Goal: Task Accomplishment & Management: Complete application form

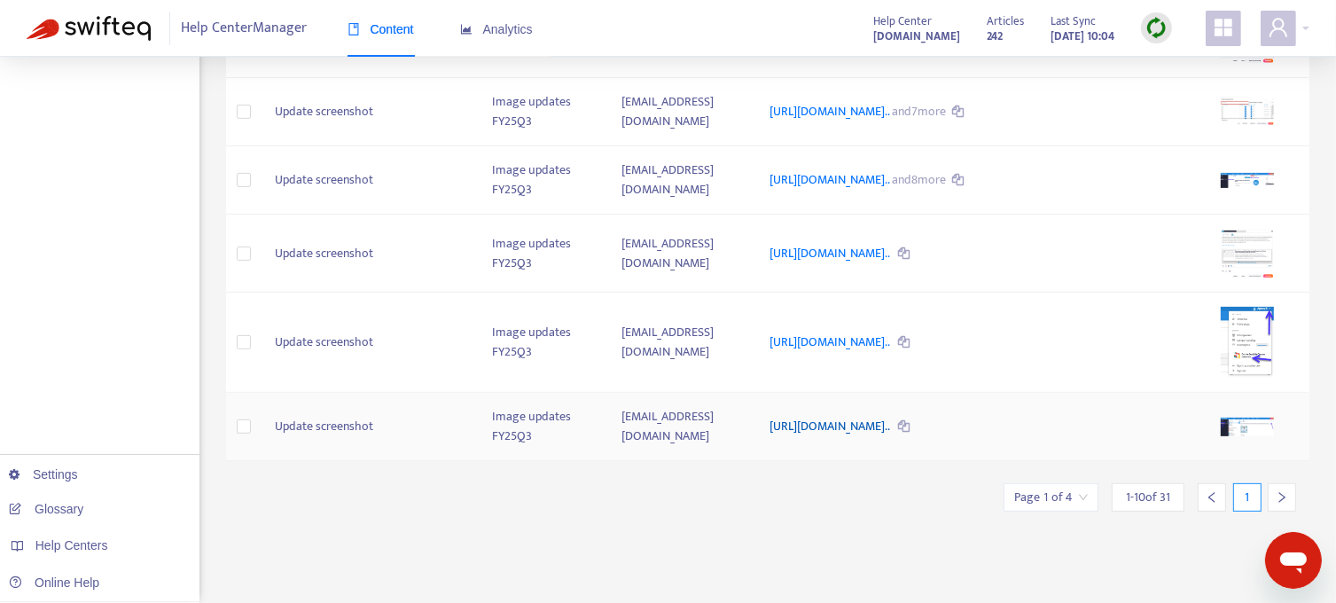
click at [892, 436] on link "https://support.sendible.com/hc/article_attachments/440735357160..." at bounding box center [830, 426] width 122 height 20
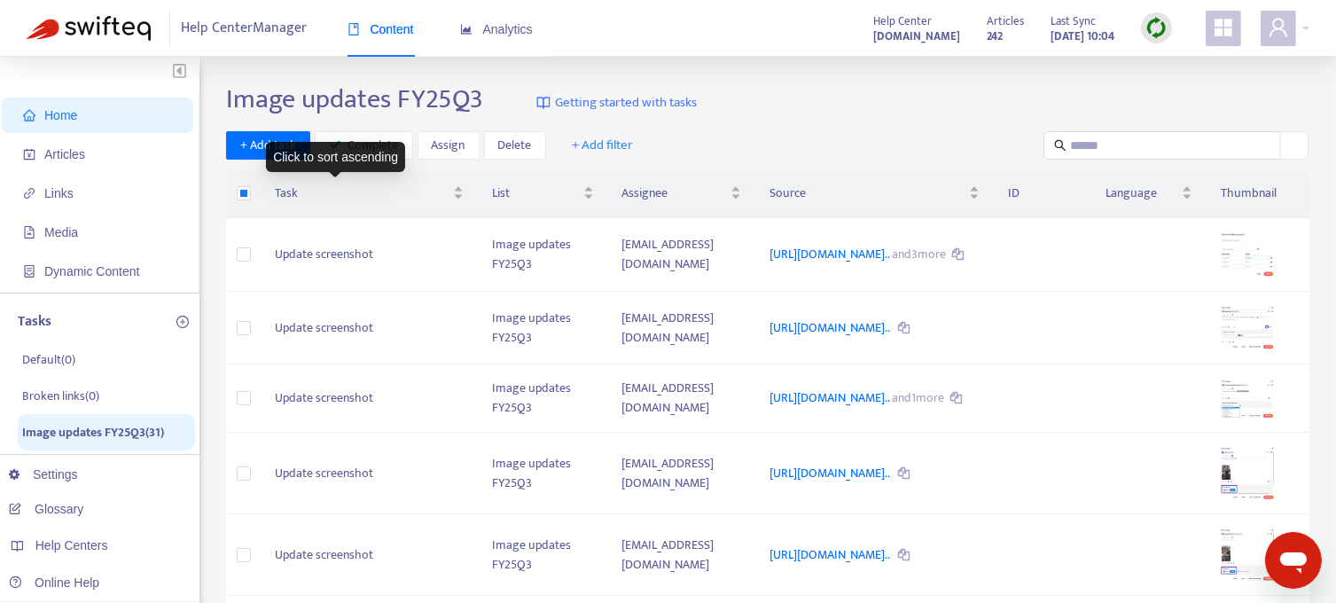
click at [362, 154] on div "Click to sort ascending" at bounding box center [335, 157] width 139 height 30
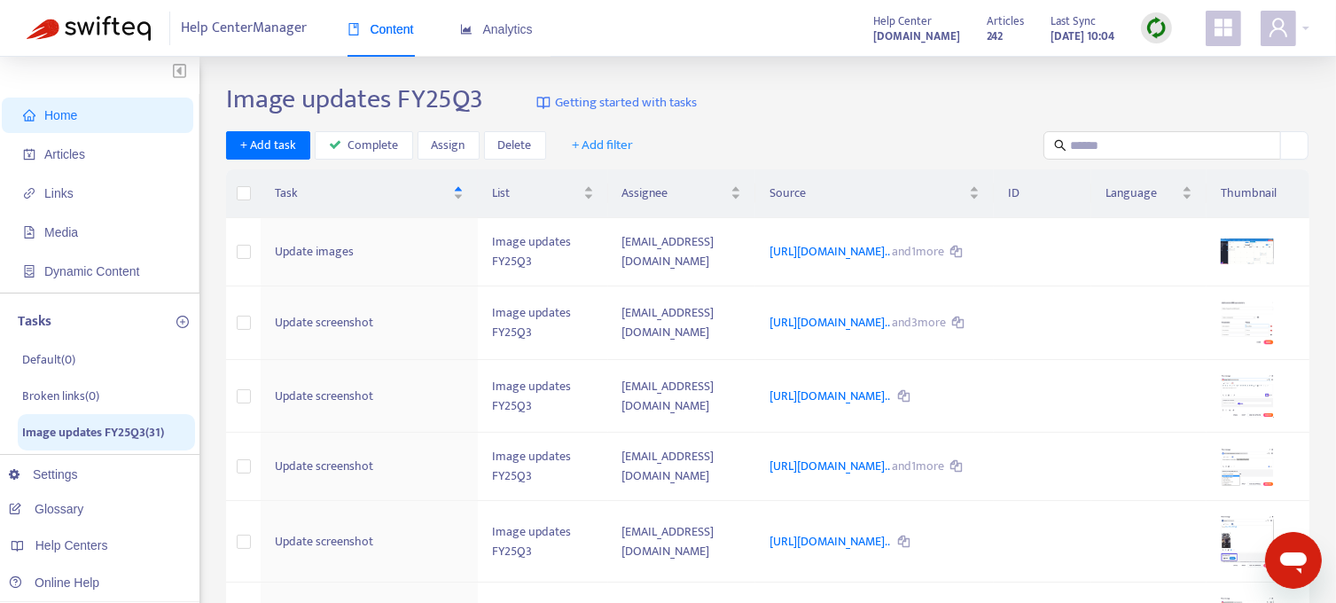
click at [82, 118] on span "Home" at bounding box center [101, 115] width 156 height 35
click at [64, 225] on span "Media" at bounding box center [61, 232] width 34 height 14
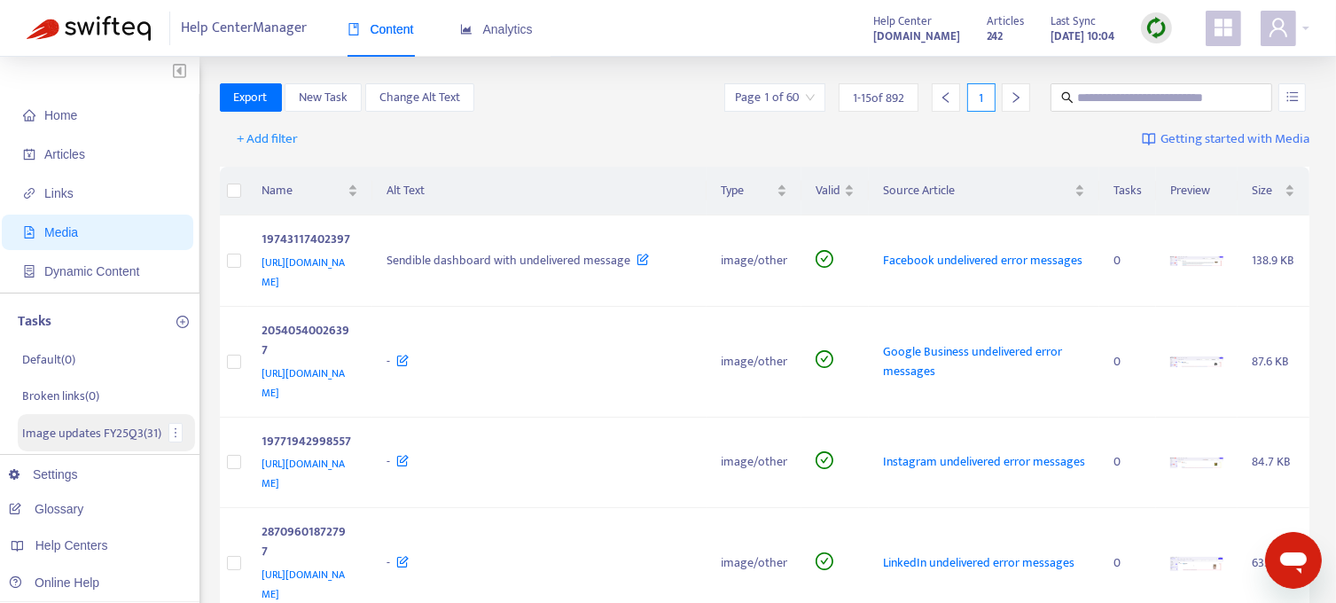
click at [110, 428] on p "Image updates FY25Q3 ( 31 )" at bounding box center [91, 433] width 139 height 19
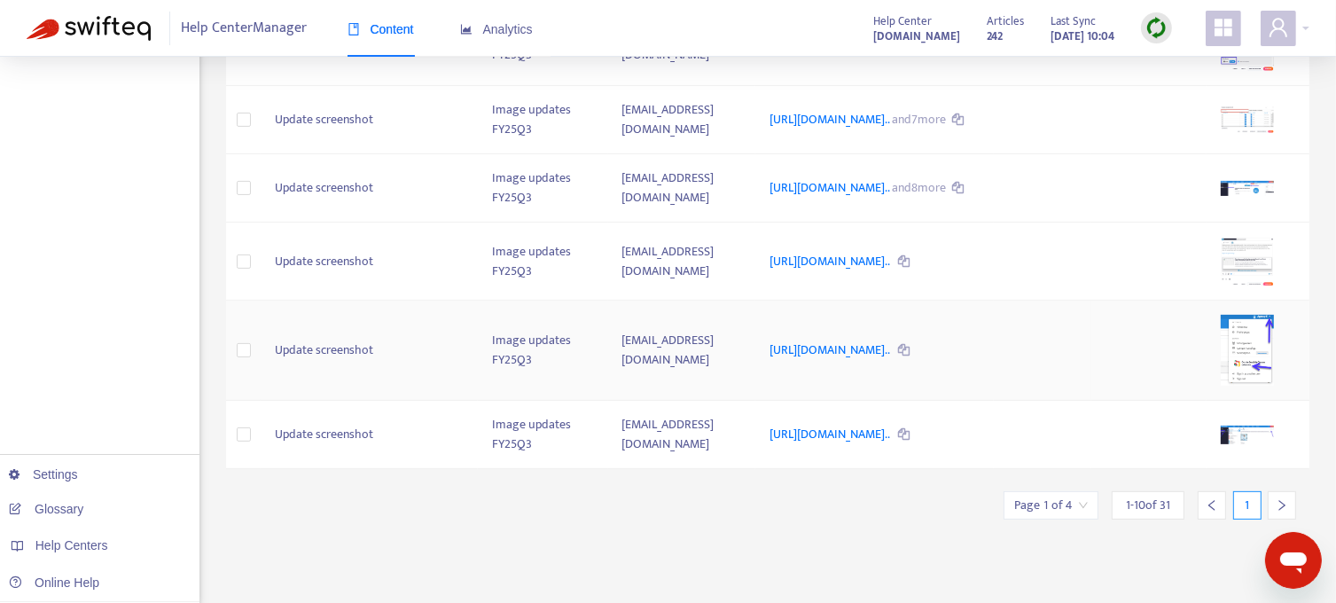
scroll to position [572, 0]
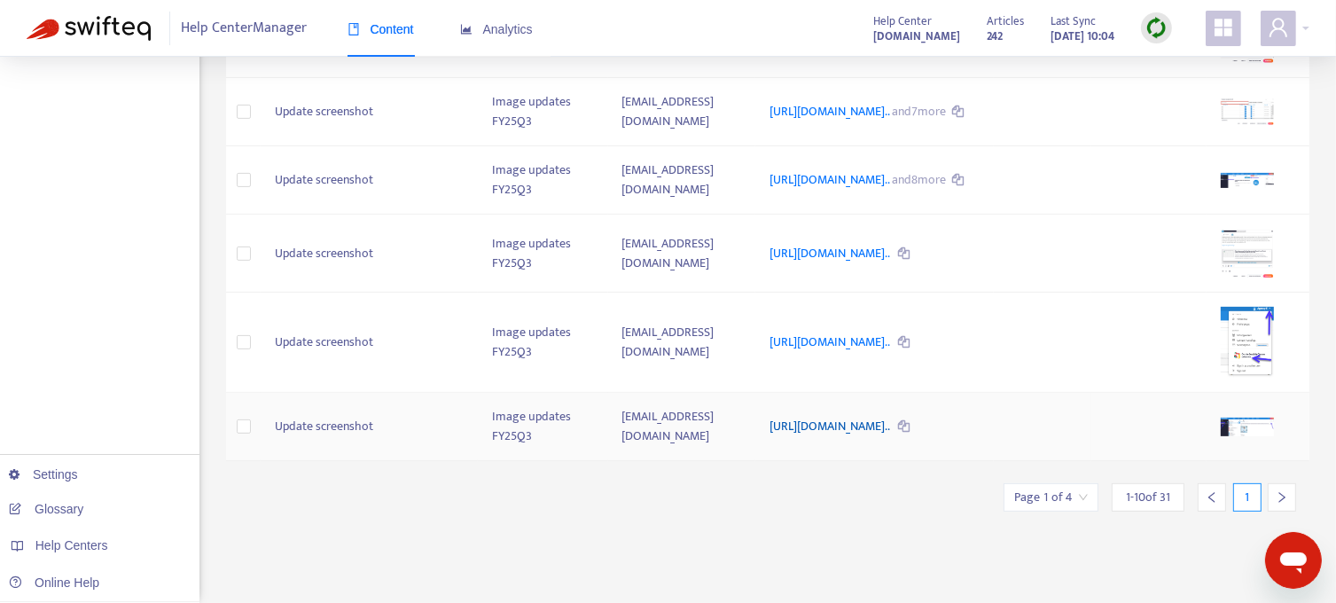
click at [892, 436] on link "https://support.sendible.com/hc/article_attachments/440735357160..." at bounding box center [830, 426] width 122 height 20
click at [1266, 435] on img at bounding box center [1247, 427] width 53 height 18
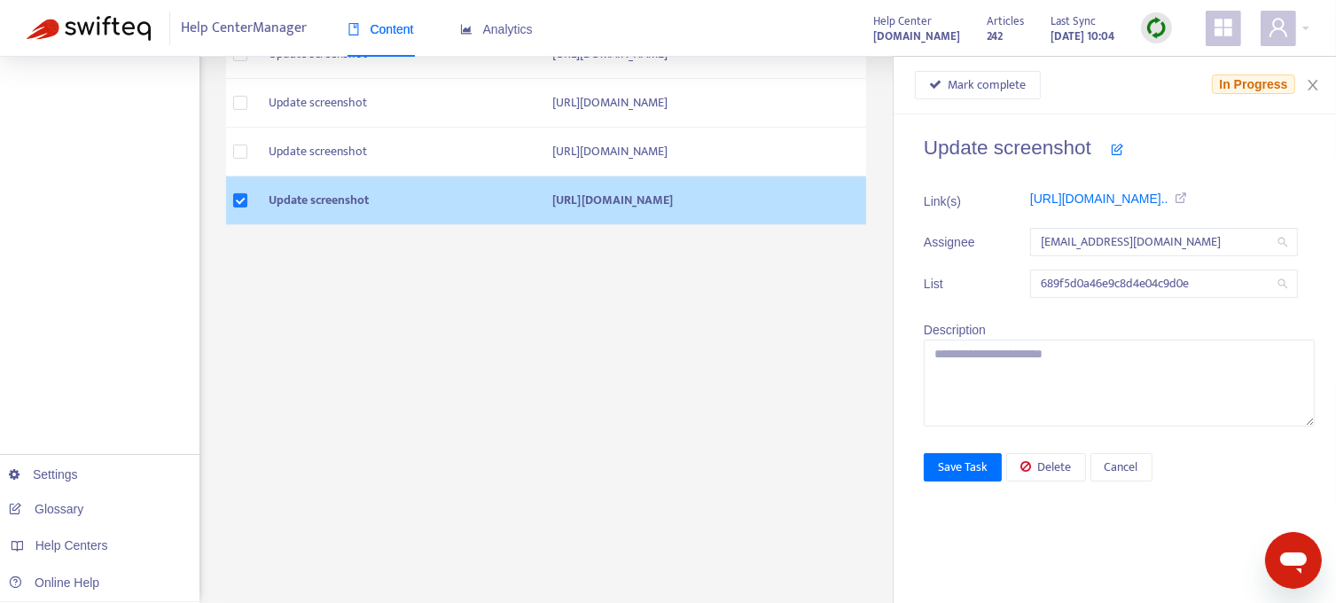
scroll to position [518, 0]
click at [1316, 84] on icon "close" at bounding box center [1313, 85] width 14 height 14
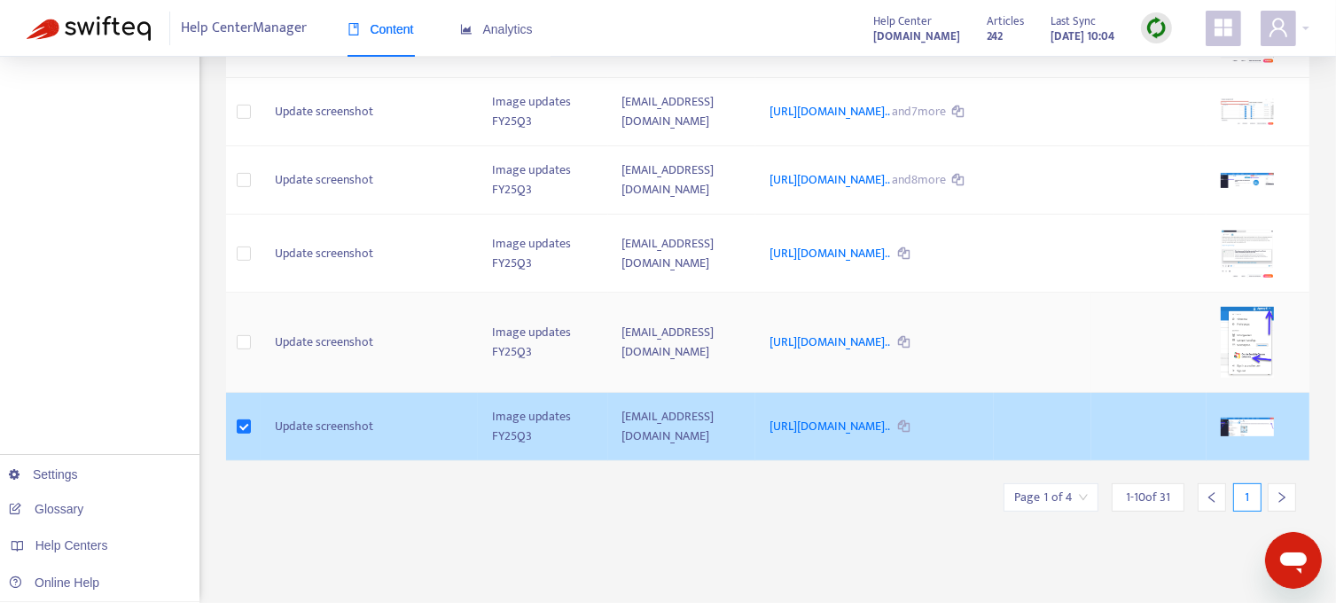
click at [1269, 377] on img at bounding box center [1247, 342] width 53 height 70
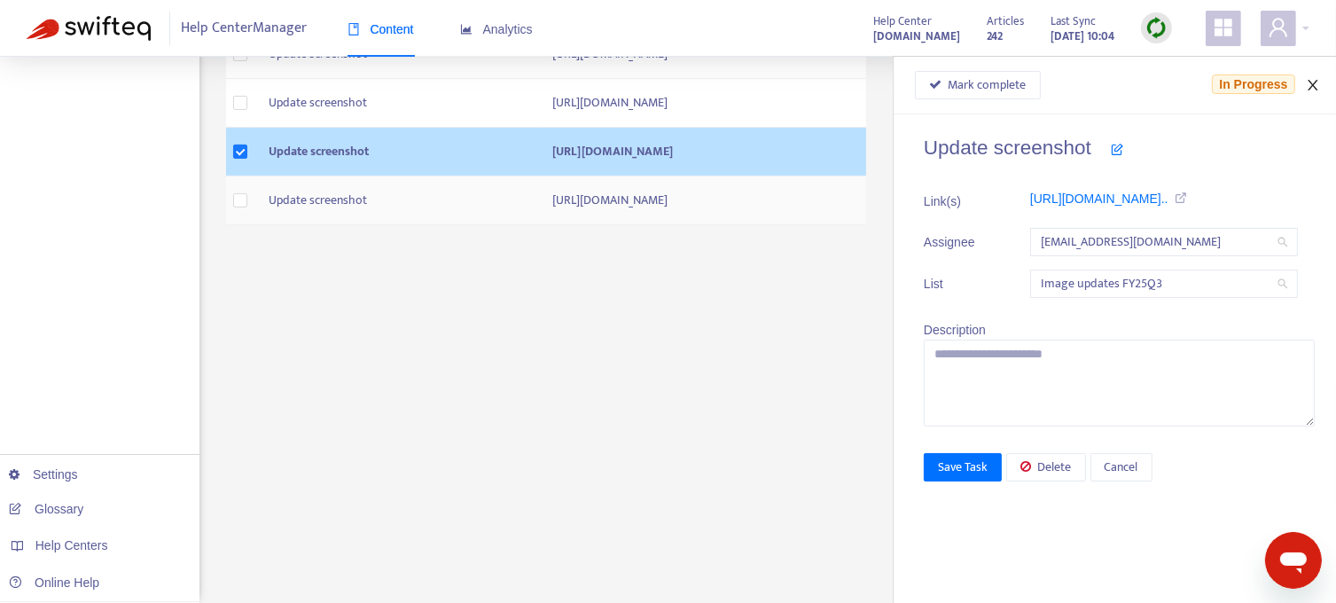
click at [1316, 86] on icon "close" at bounding box center [1313, 85] width 14 height 14
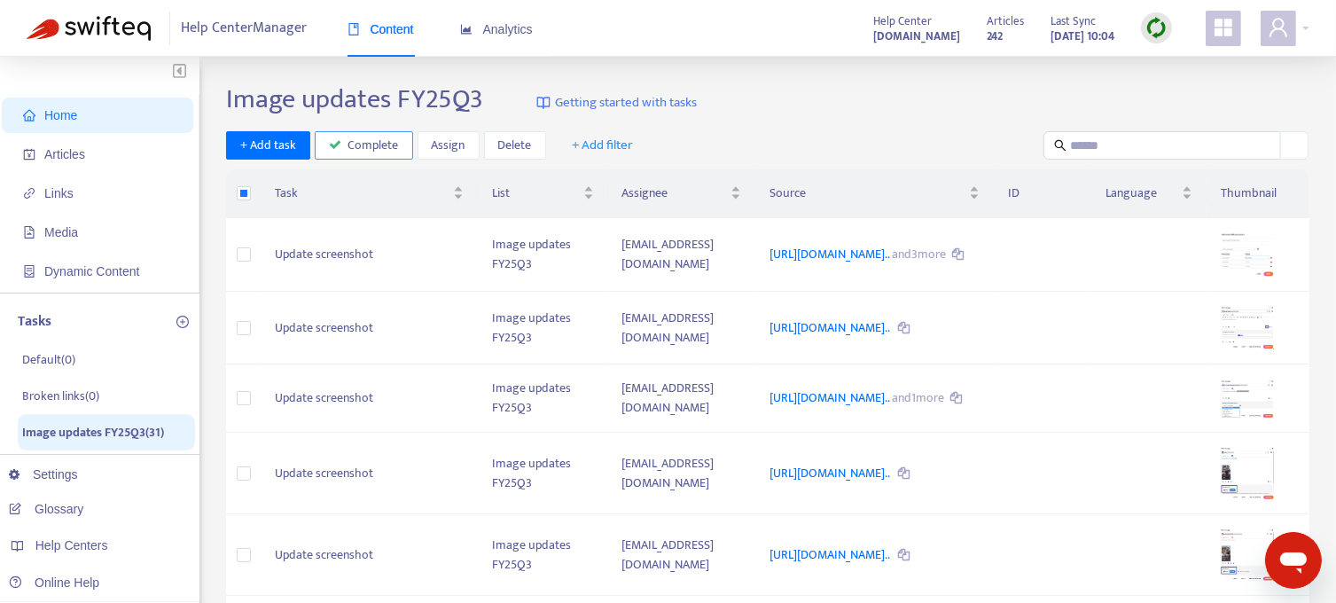
click at [358, 144] on span "Complete" at bounding box center [373, 146] width 51 height 20
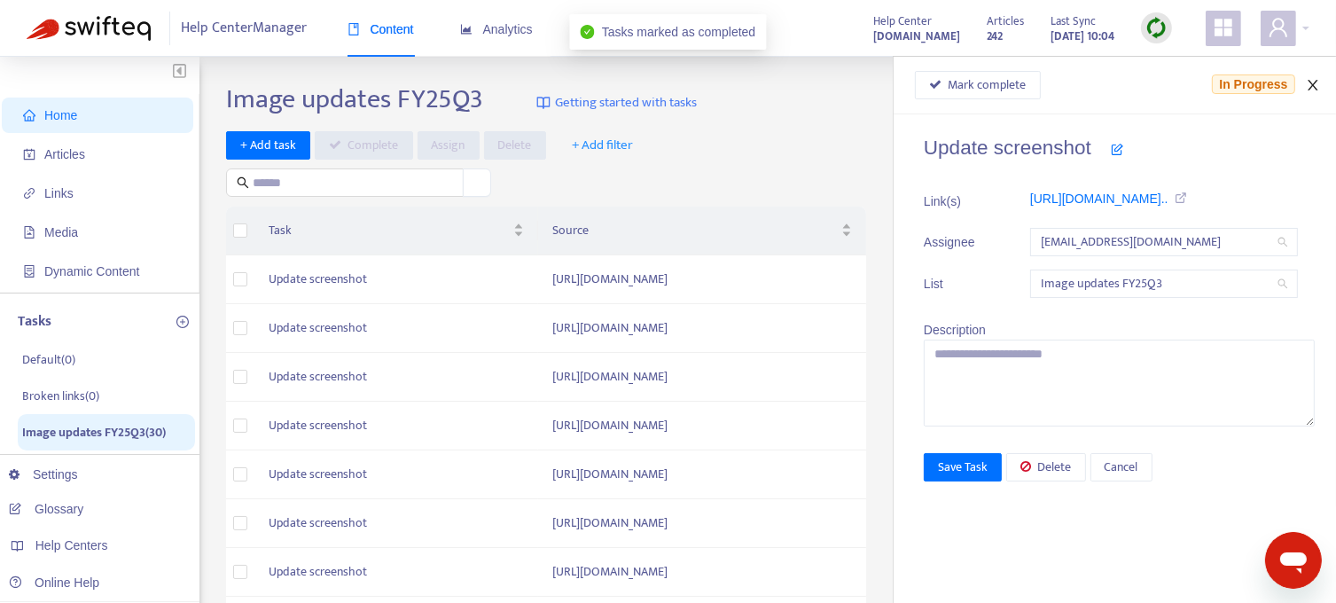
click at [1312, 84] on icon "close" at bounding box center [1313, 85] width 10 height 11
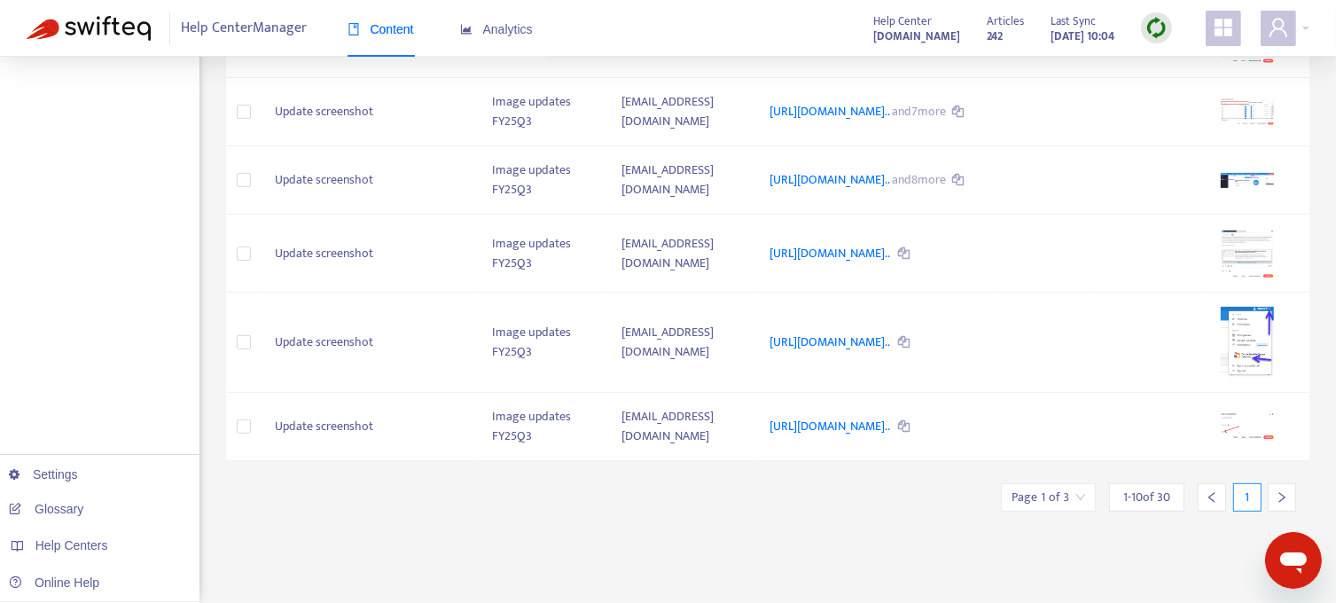
scroll to position [572, 0]
drag, startPoint x: 1293, startPoint y: 554, endPoint x: 2498, endPoint y: 1009, distance: 1288.6
click at [1264, 531] on html at bounding box center [1292, 559] width 57 height 57
drag, startPoint x: 35, startPoint y: 22, endPoint x: 1179, endPoint y: 545, distance: 1258.3
click at [1179, 512] on div "Page 1 of 3 1 - 10 of 30 1" at bounding box center [1155, 491] width 309 height 42
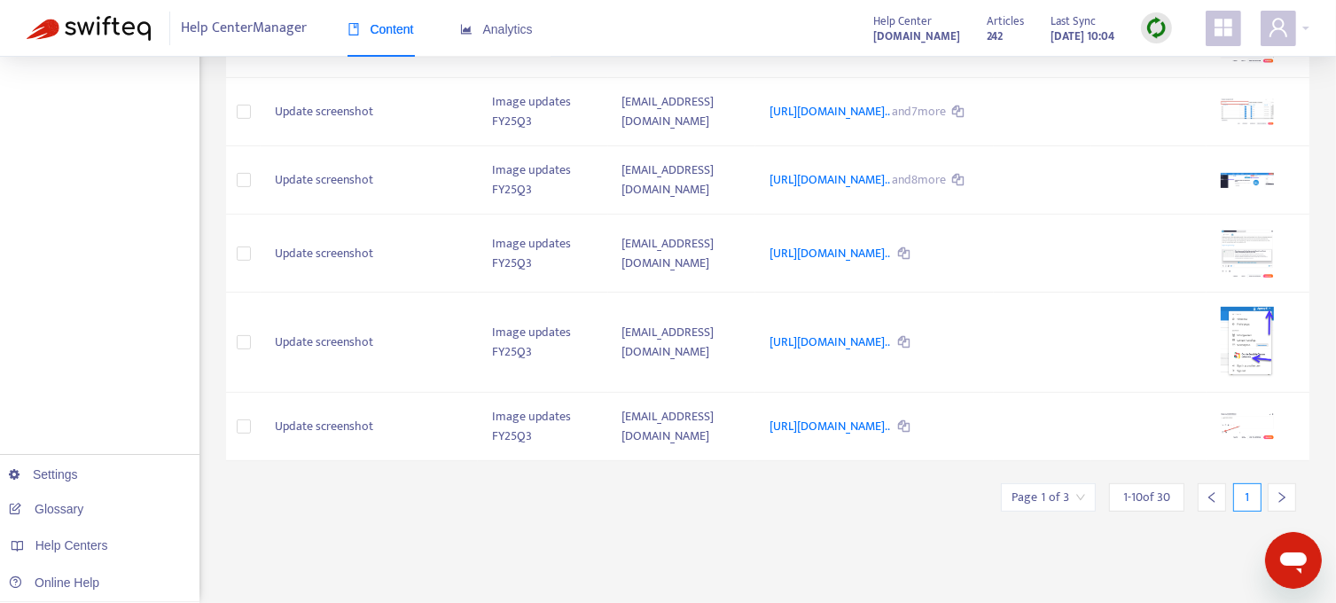
drag, startPoint x: 17, startPoint y: 15, endPoint x: 1160, endPoint y: 538, distance: 1256.7
click at [1160, 538] on div "Image updates FY25Q3 Getting started with tasks + Add task Complete Assign Dele…" at bounding box center [767, 84] width 1083 height 1037
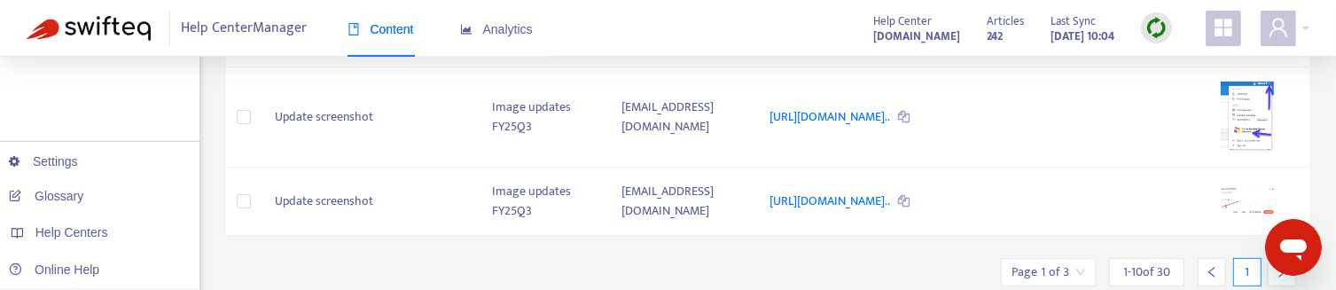
scroll to position [885, 0]
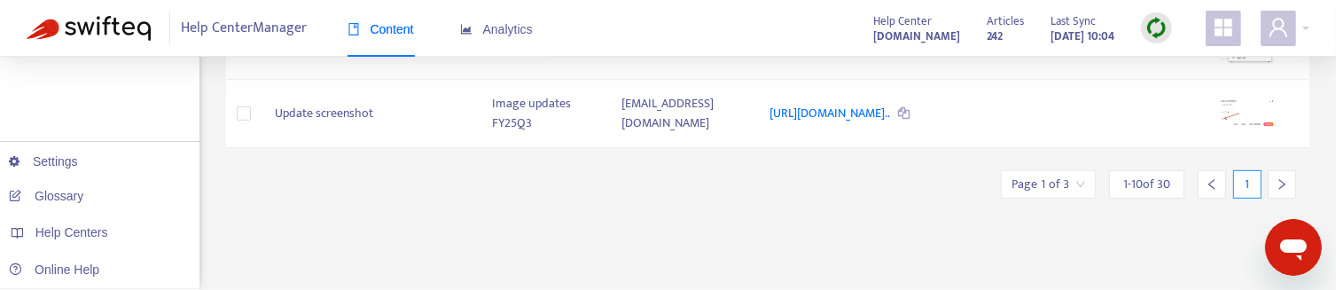
click at [1275, 199] on div at bounding box center [1282, 184] width 28 height 28
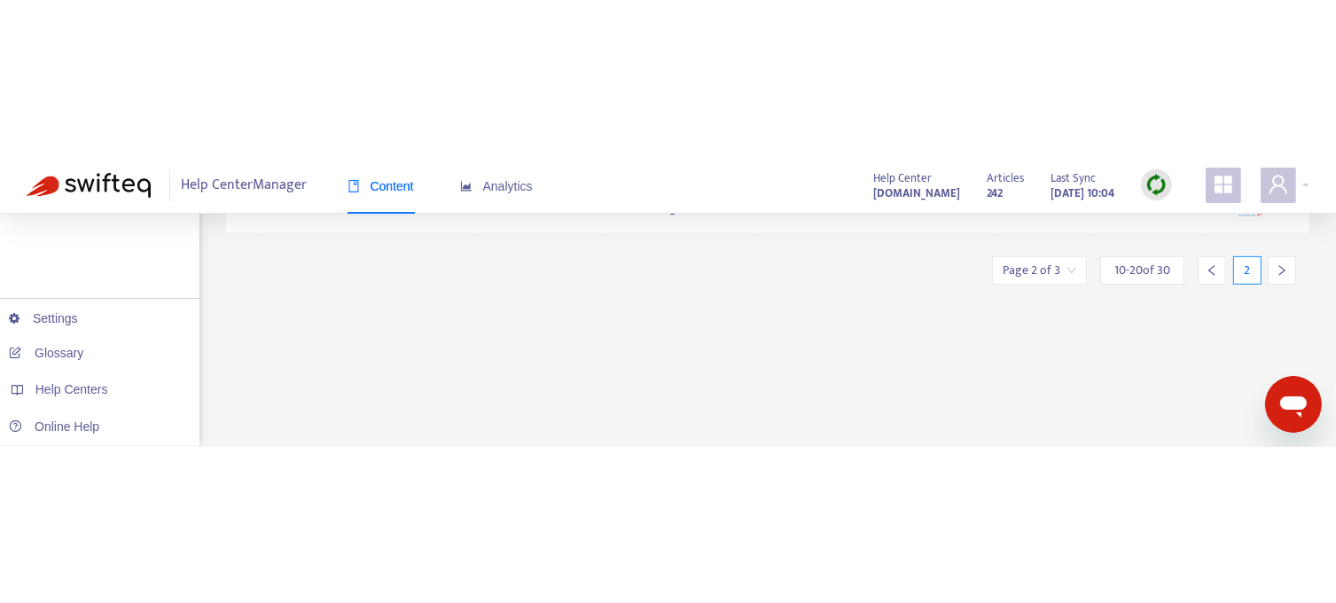
scroll to position [560, 0]
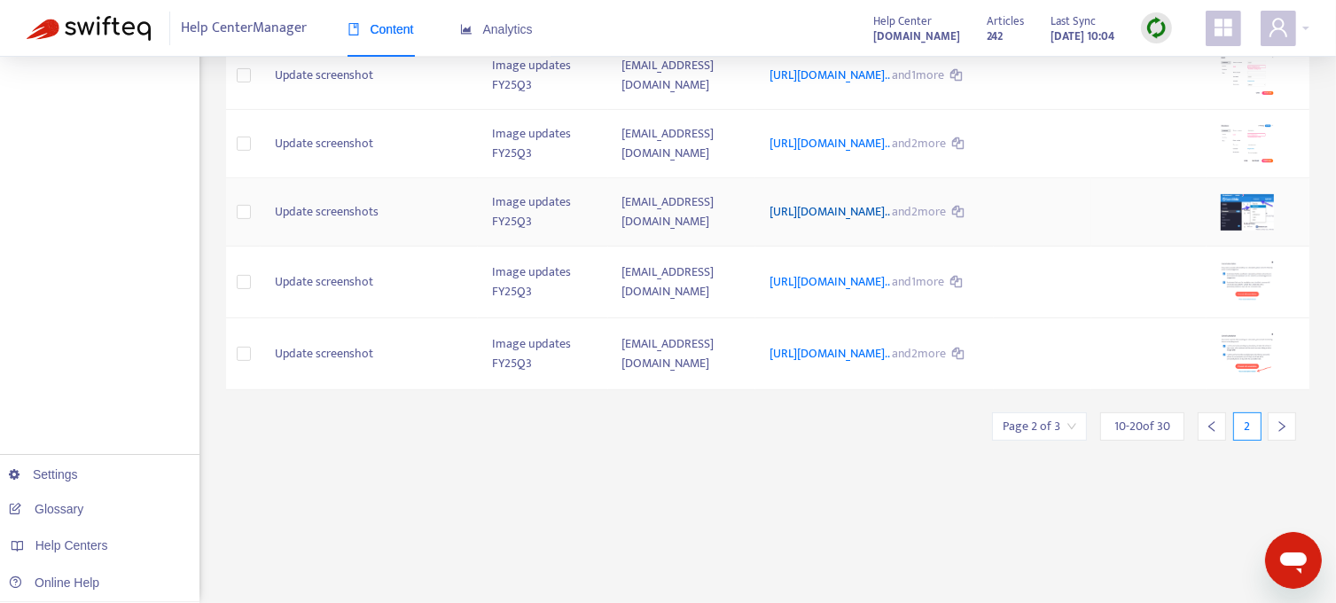
click at [848, 222] on link "https://support.sendible.com/hc/article_attachments/634115431708..." at bounding box center [830, 211] width 122 height 20
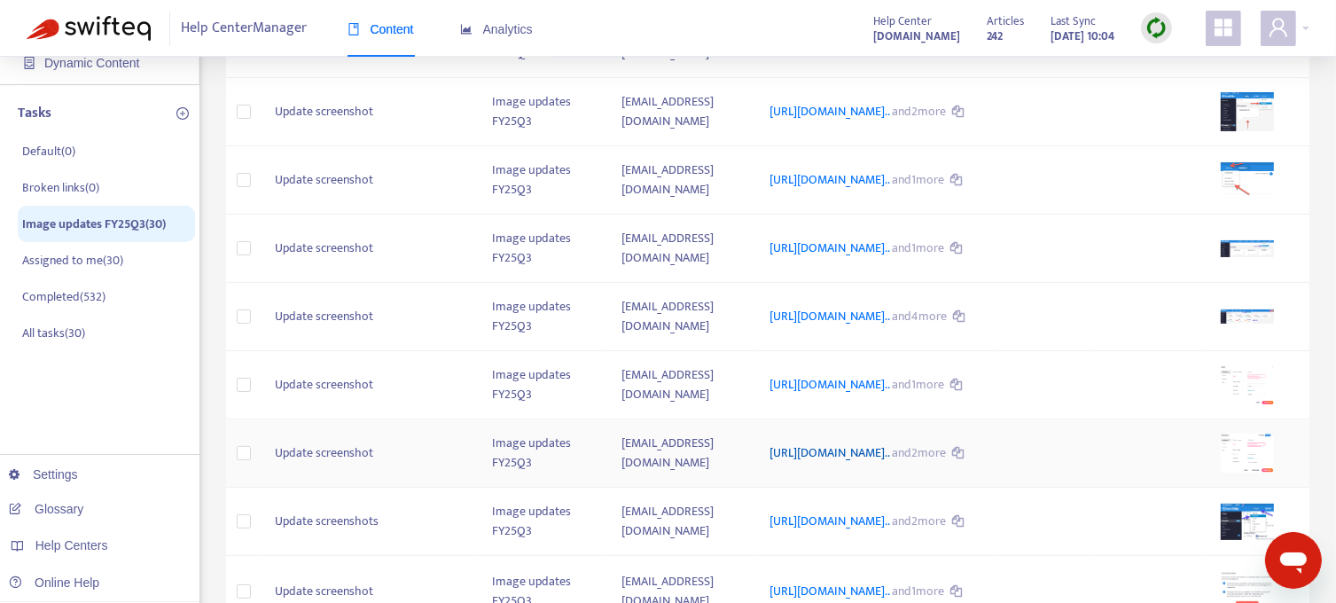
scroll to position [206, 0]
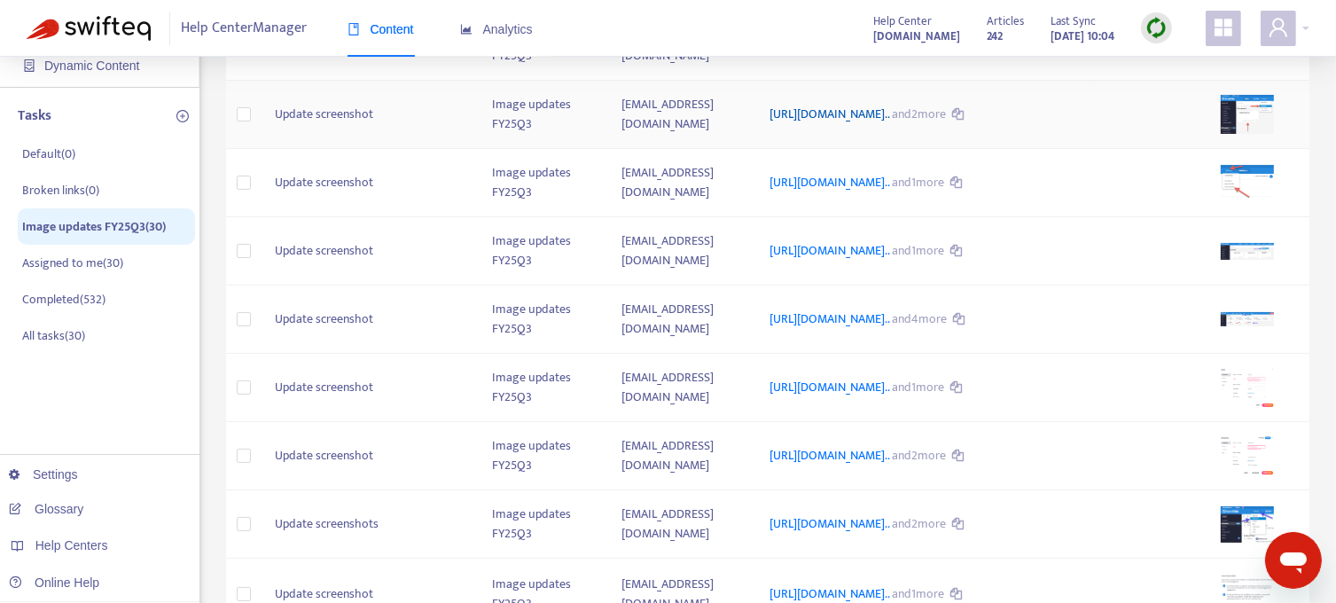
click at [793, 124] on link "https://support.sendible.com/hc/article_attachments/440891045659..." at bounding box center [830, 114] width 122 height 20
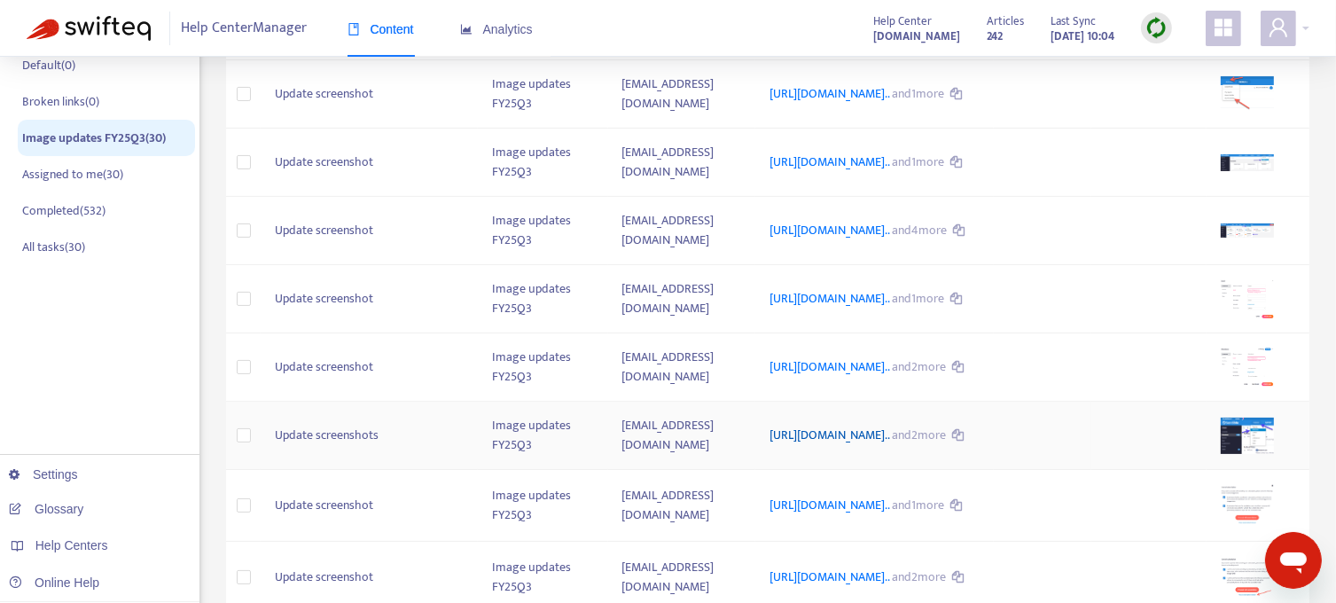
click at [855, 445] on link "https://support.sendible.com/hc/article_attachments/634115431708..." at bounding box center [830, 435] width 122 height 20
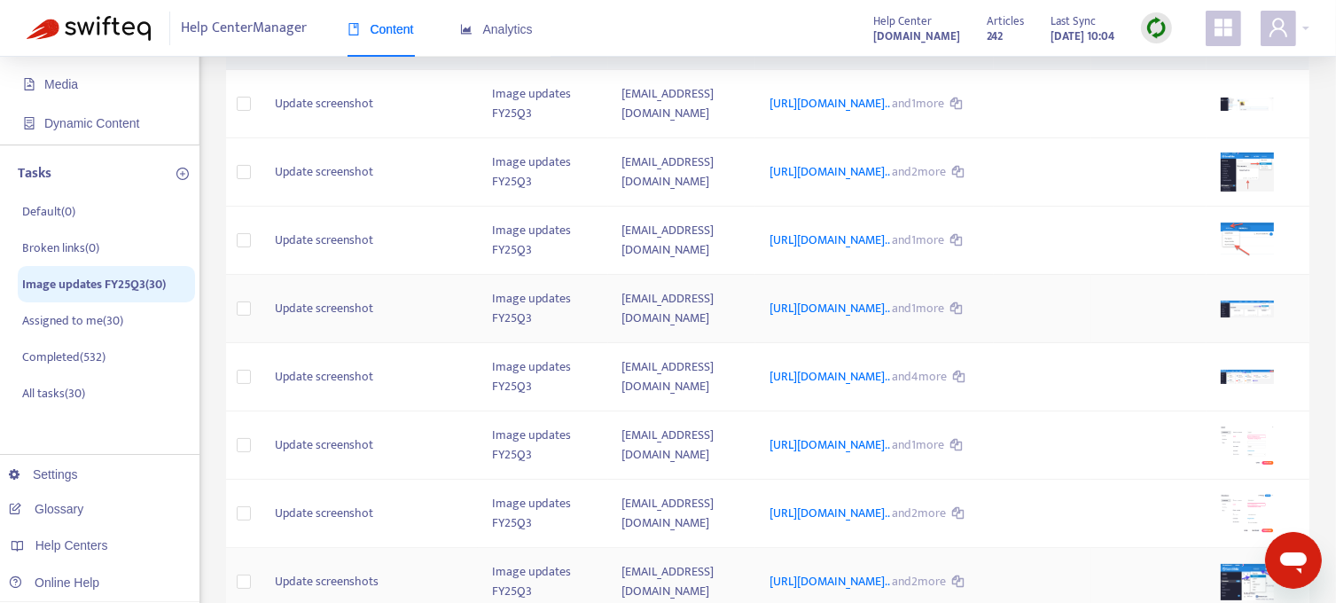
scroll to position [117, 0]
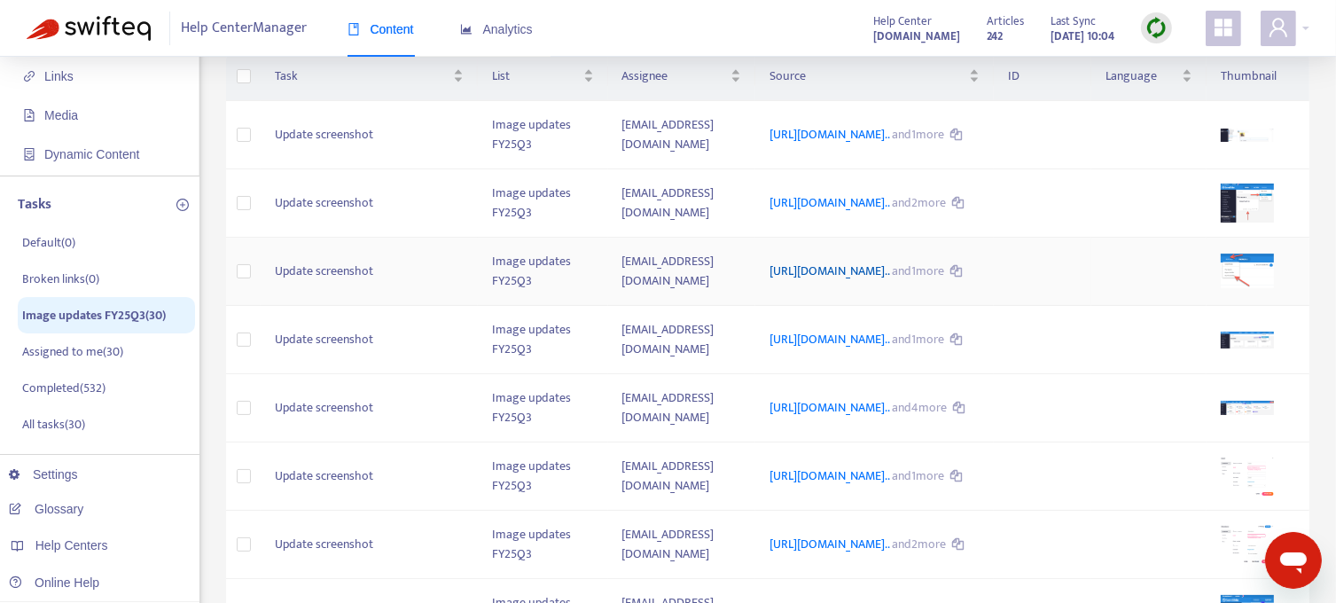
click at [777, 281] on link "https://support.sendible.com/hc/article_attachments/441189878516..." at bounding box center [830, 271] width 122 height 20
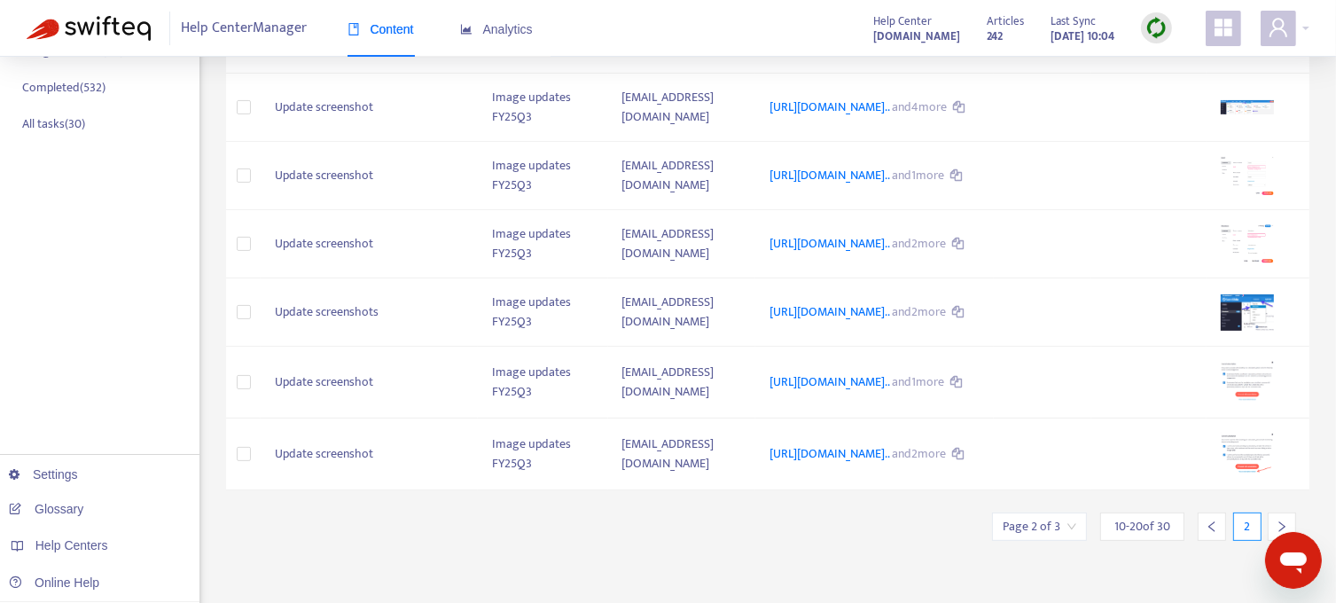
scroll to position [560, 0]
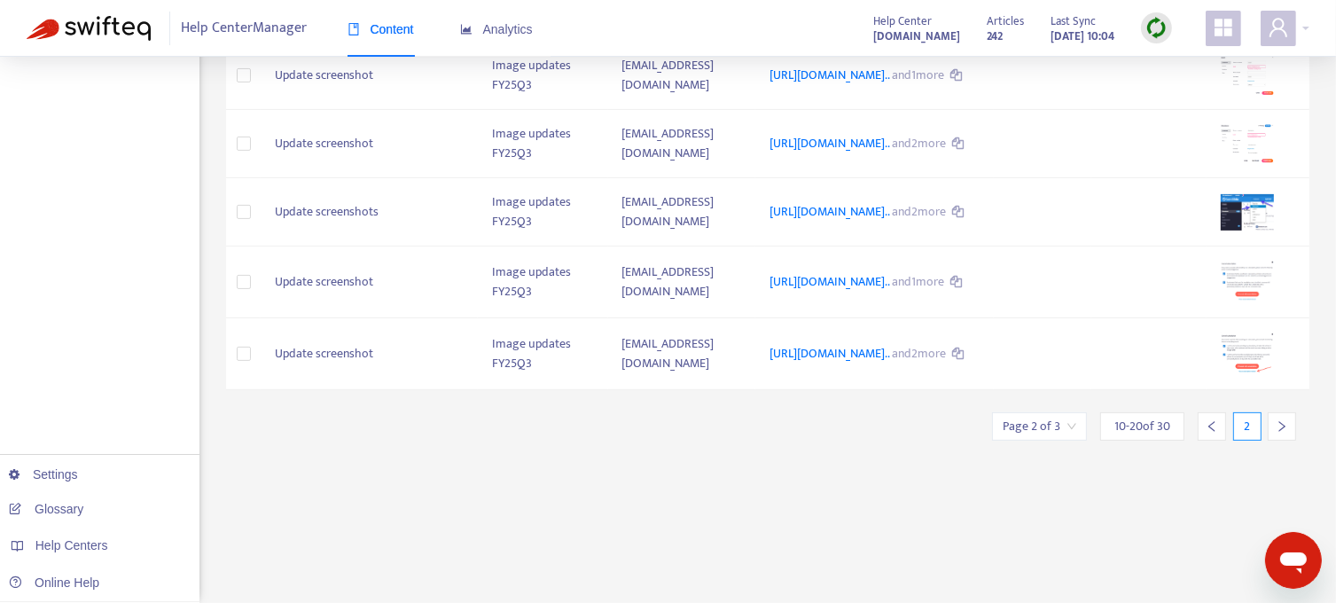
click at [1214, 432] on icon "left" at bounding box center [1211, 426] width 6 height 11
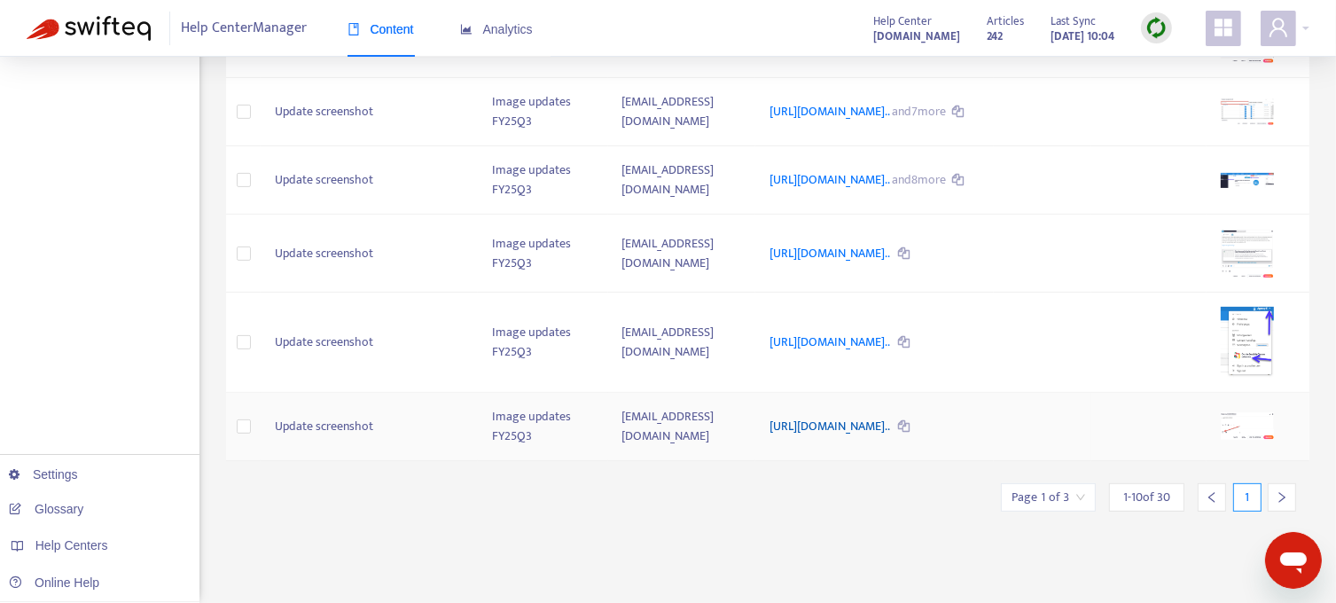
scroll to position [472, 0]
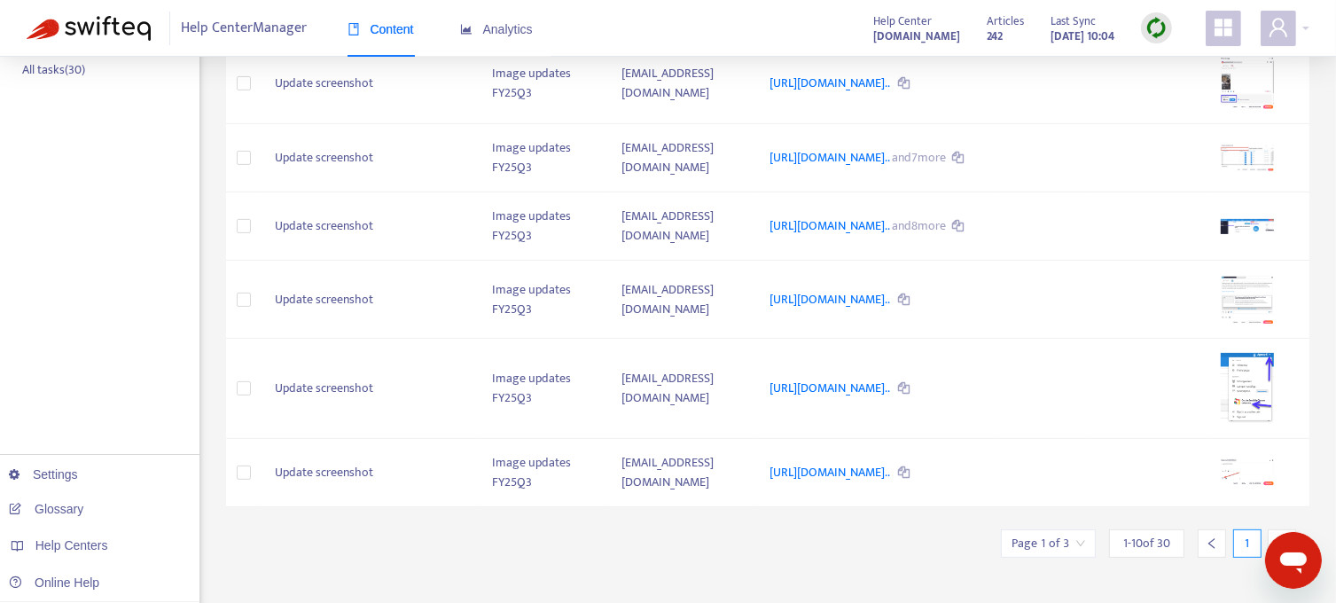
click at [1159, 24] on img at bounding box center [1156, 28] width 22 height 22
click at [1176, 89] on link "Full Sync" at bounding box center [1187, 92] width 64 height 20
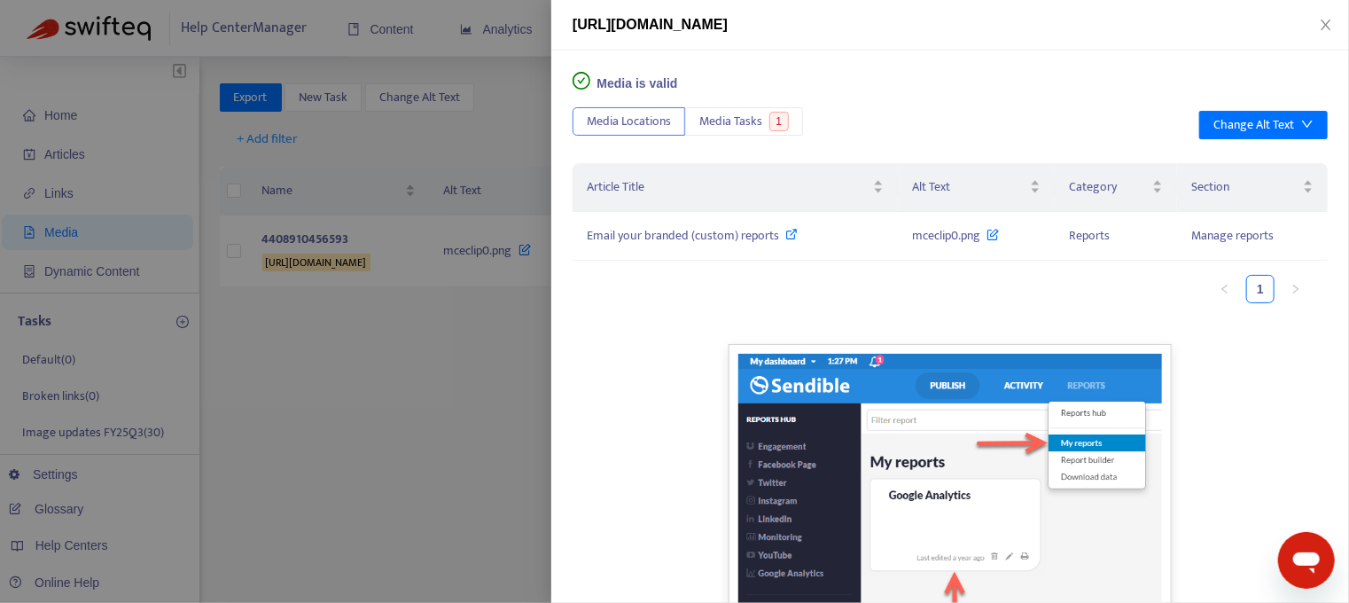
scroll to position [92, 0]
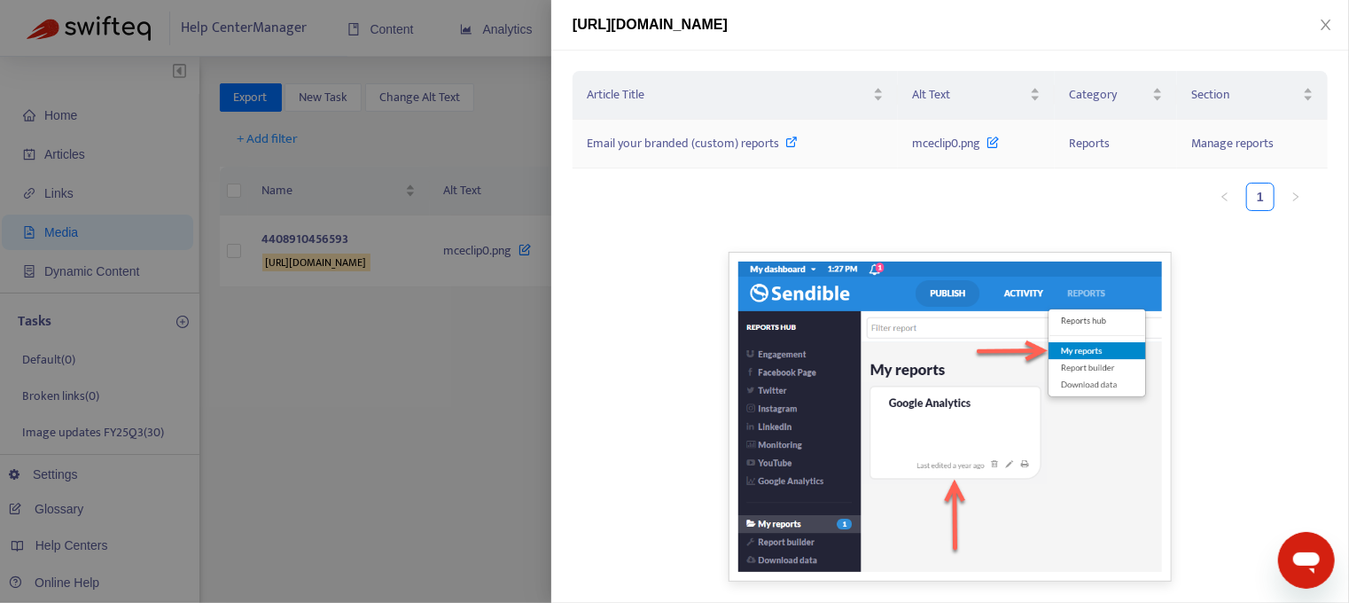
click at [745, 146] on span "Email your branded (custom) reports" at bounding box center [683, 143] width 192 height 20
